Goal: Find specific page/section: Find specific page/section

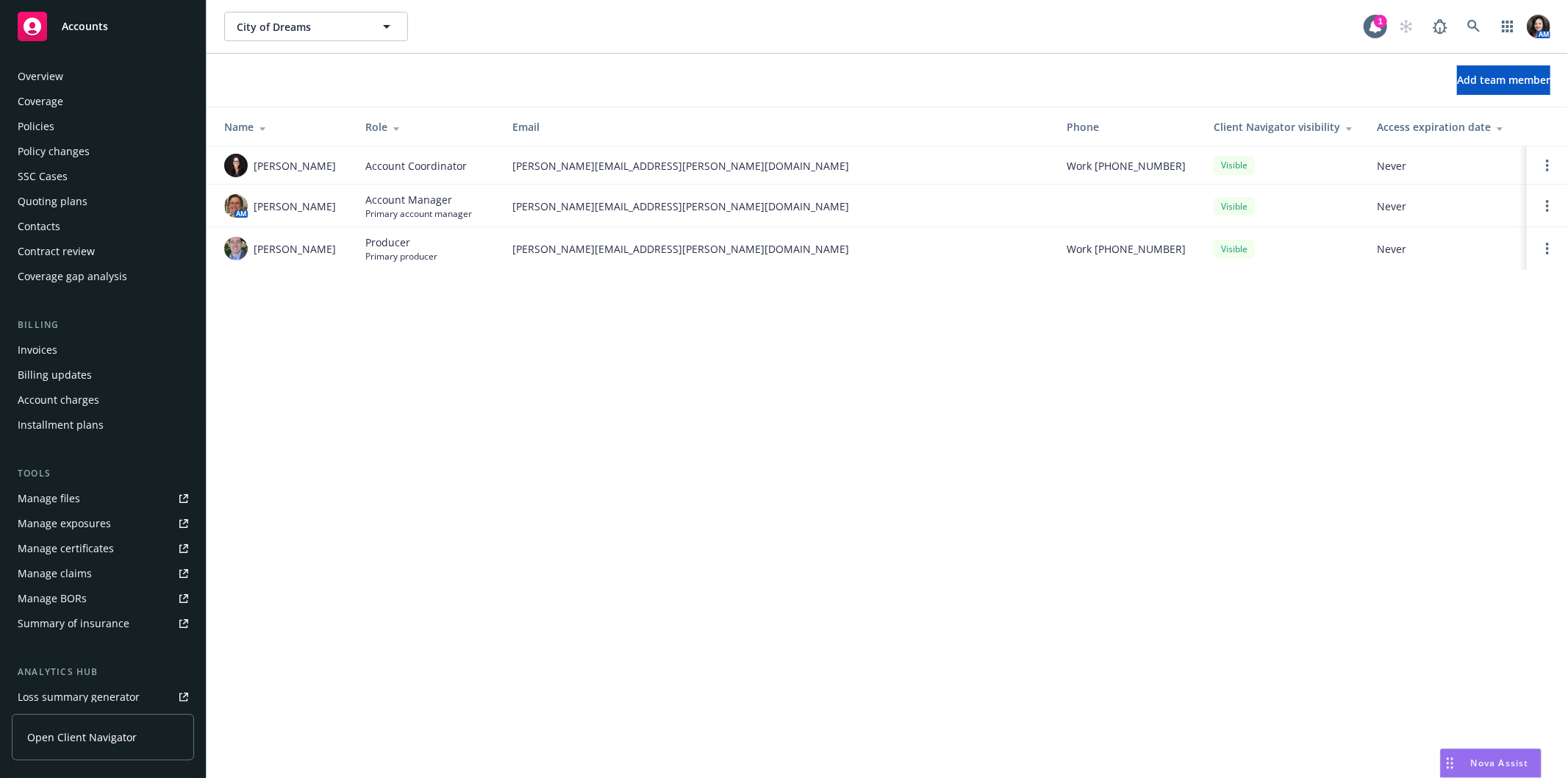
scroll to position [179, 0]
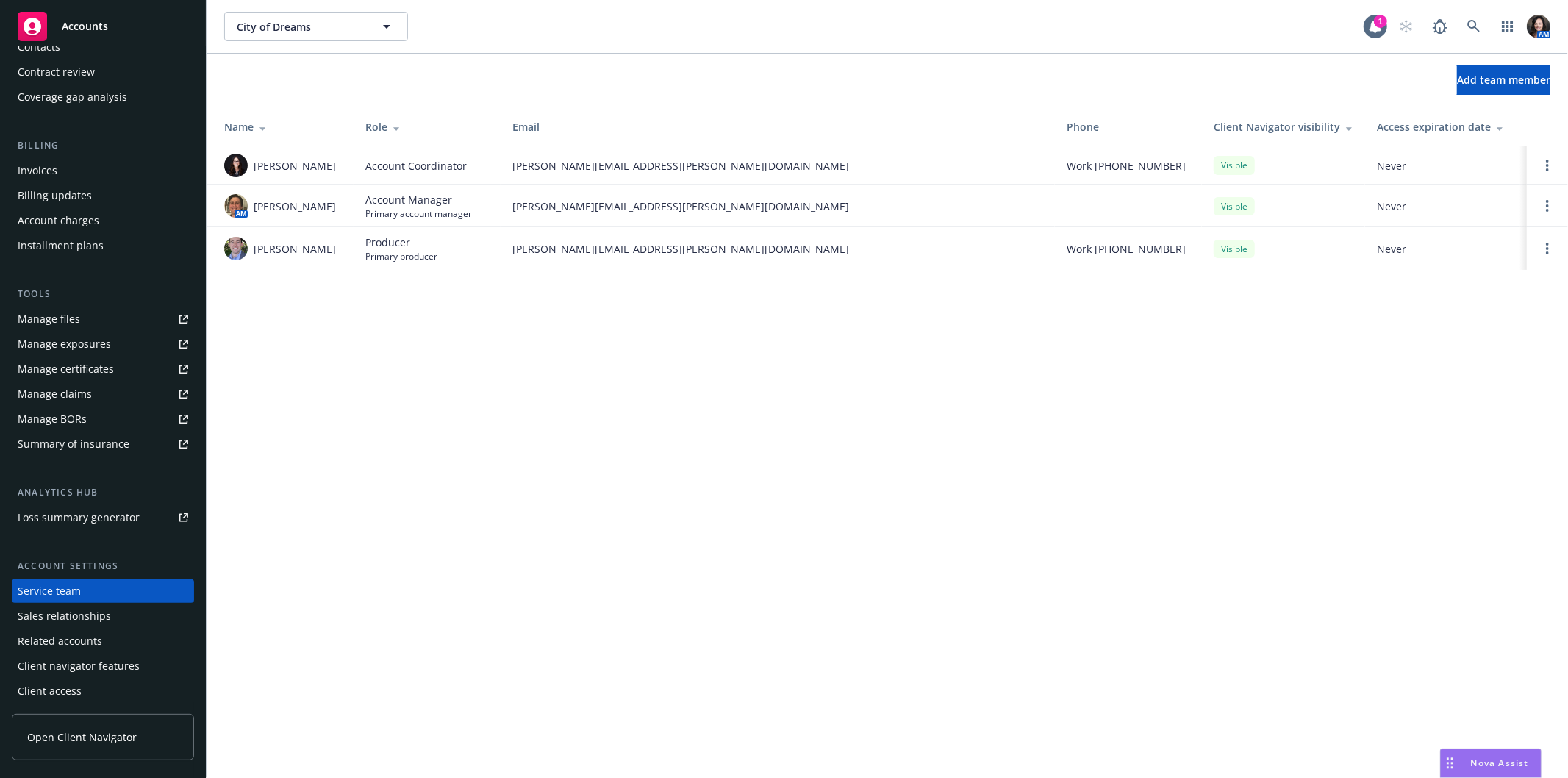
click at [90, 38] on div "Accounts" at bounding box center [103, 26] width 171 height 30
